Goal: Task Accomplishment & Management: Use online tool/utility

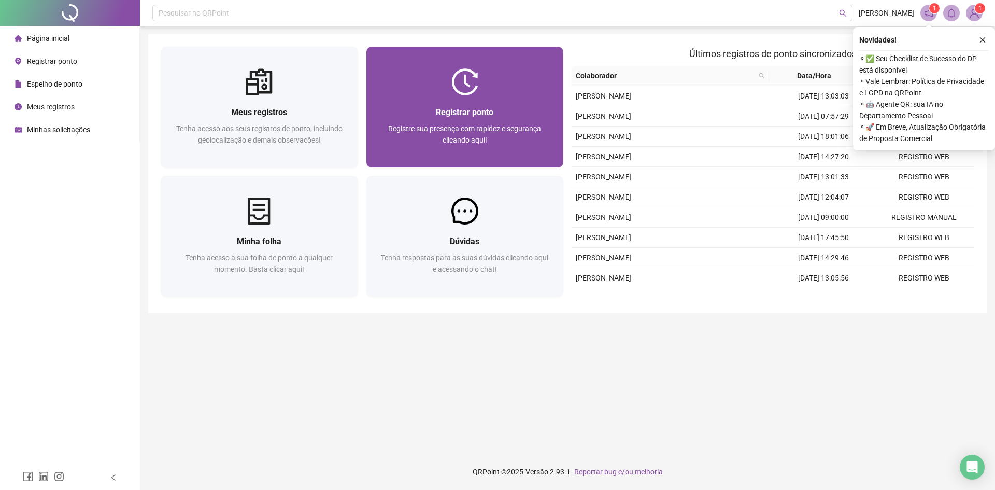
click at [495, 147] on div "Registre sua presença com rapidez e segurança clicando aqui!" at bounding box center [465, 140] width 173 height 34
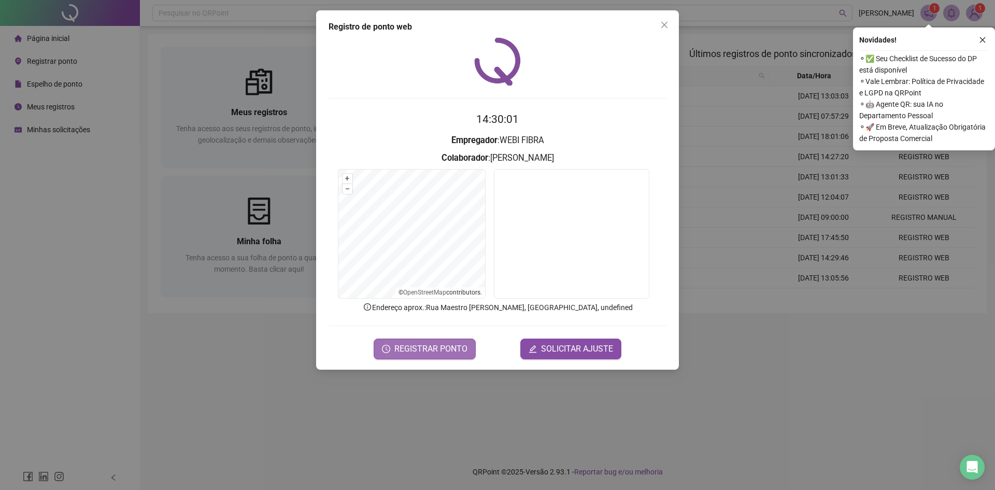
click at [432, 356] on button "REGISTRAR PONTO" at bounding box center [425, 349] width 102 height 21
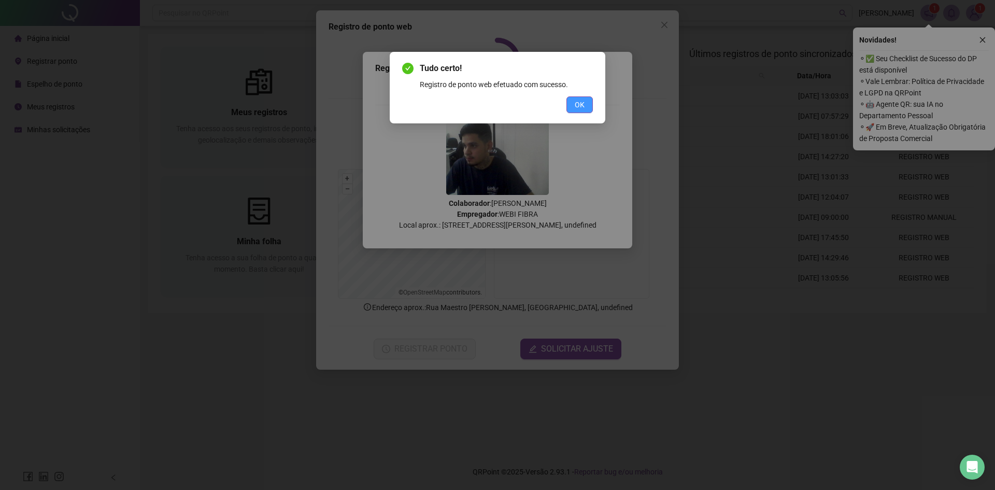
click at [580, 103] on span "OK" at bounding box center [580, 104] width 10 height 11
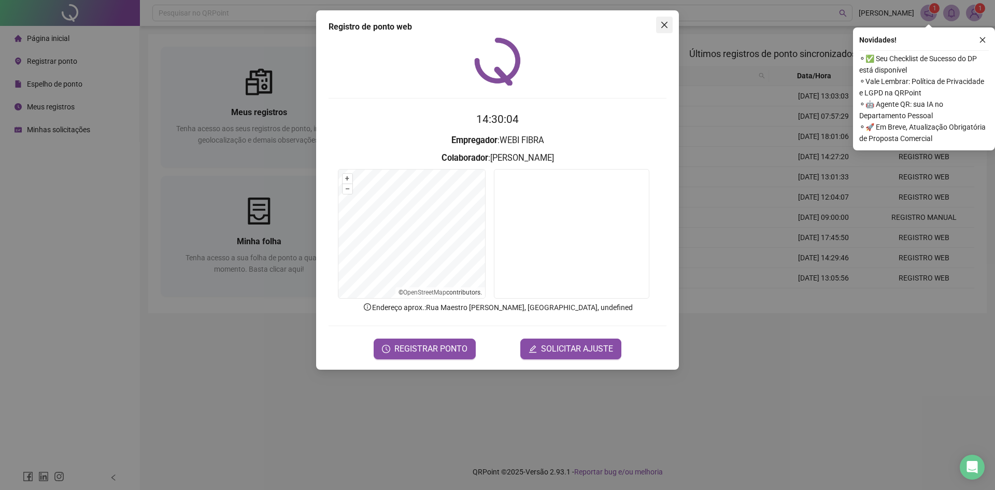
click at [659, 30] on button "Close" at bounding box center [664, 25] width 17 height 17
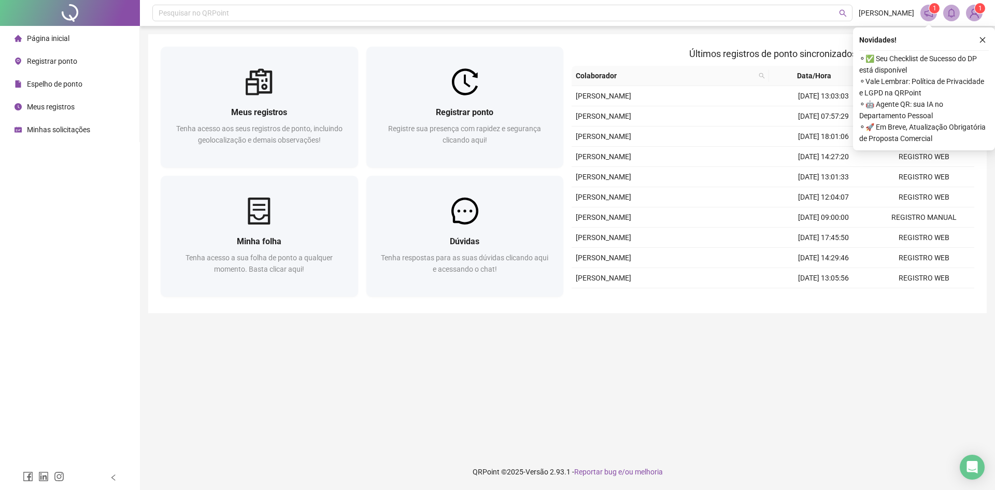
drag, startPoint x: 571, startPoint y: 366, endPoint x: 796, endPoint y: 83, distance: 361.3
click at [601, 356] on main "Meus registros Tenha acesso aos seus registros de ponto, incluindo geolocalizaç…" at bounding box center [567, 239] width 839 height 411
